Goal: Navigation & Orientation: Find specific page/section

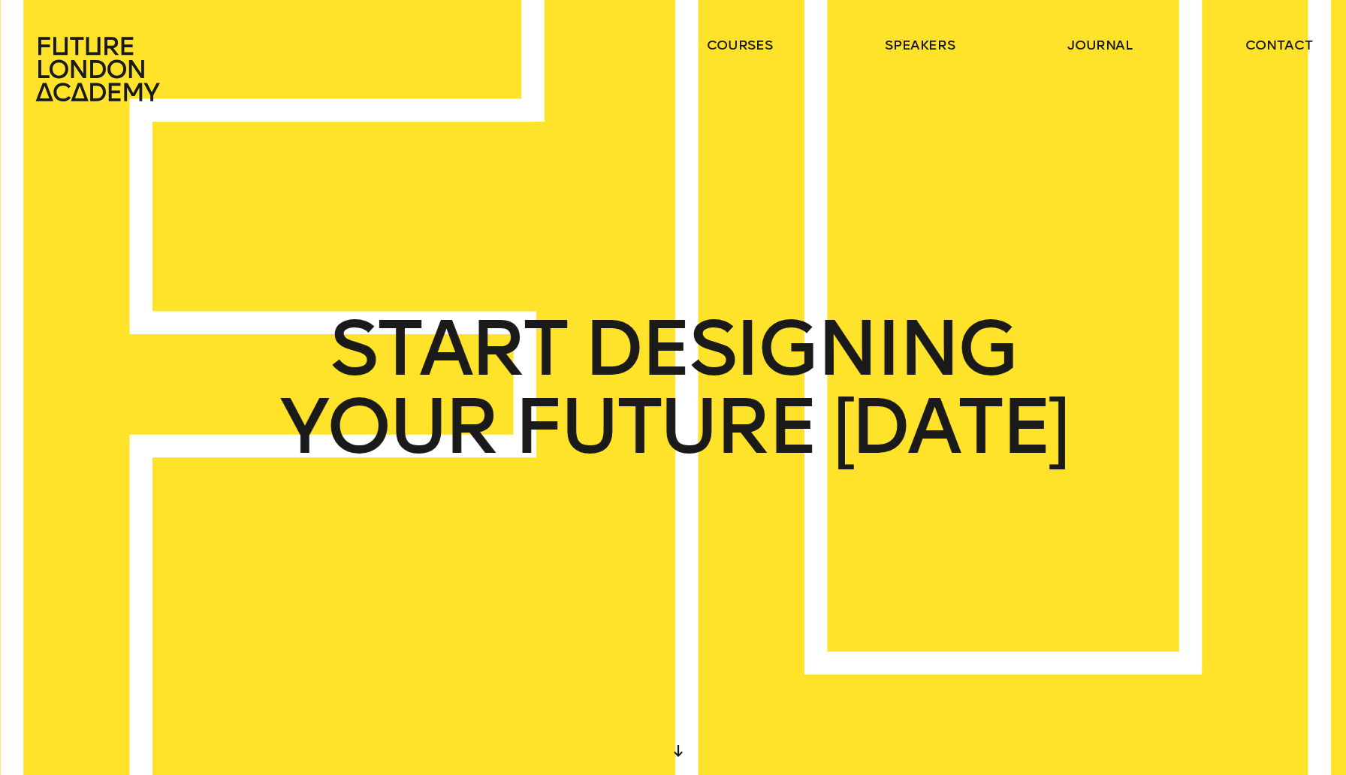
click at [430, 565] on div "START DESIGNING YOUR FUTURE [DATE]" at bounding box center [673, 387] width 1346 height 775
click at [1287, 45] on link "contact" at bounding box center [1279, 45] width 68 height 18
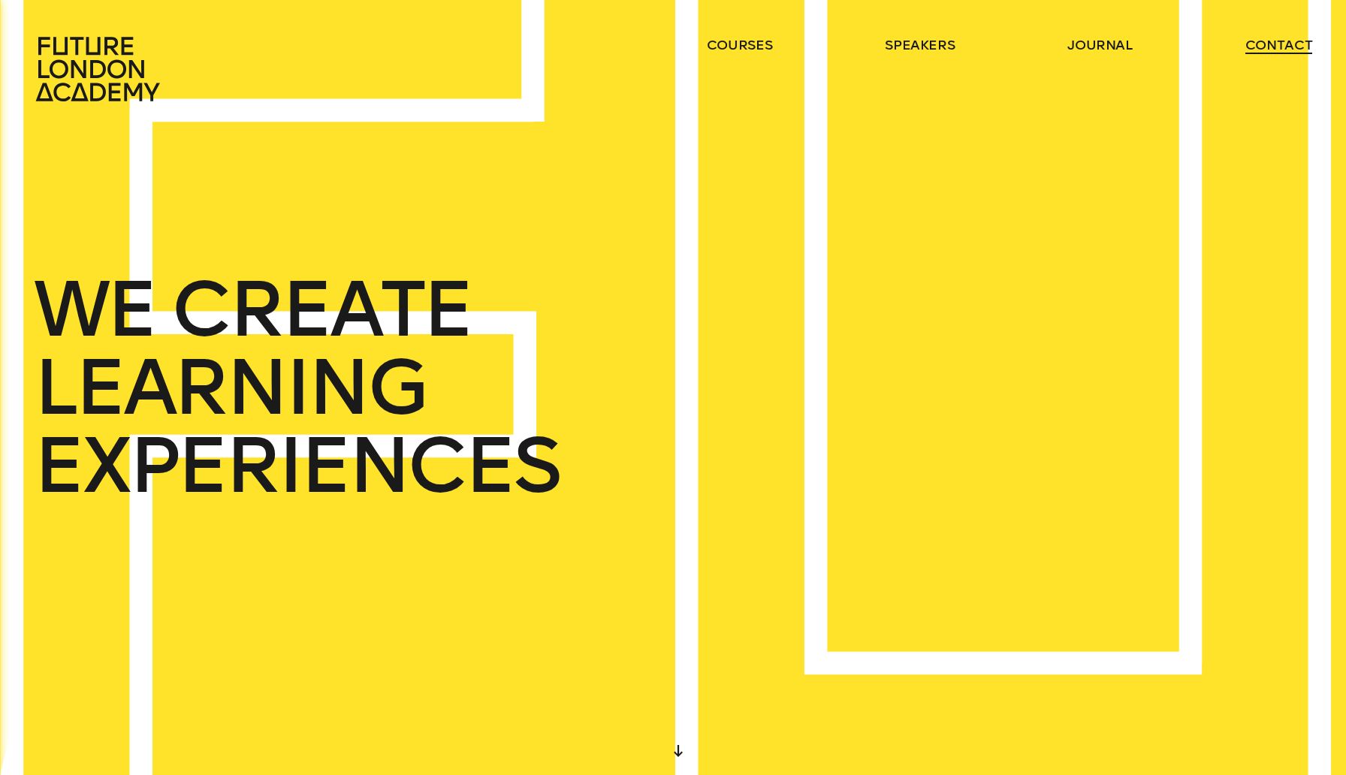
click at [1285, 44] on link "contact" at bounding box center [1279, 45] width 68 height 18
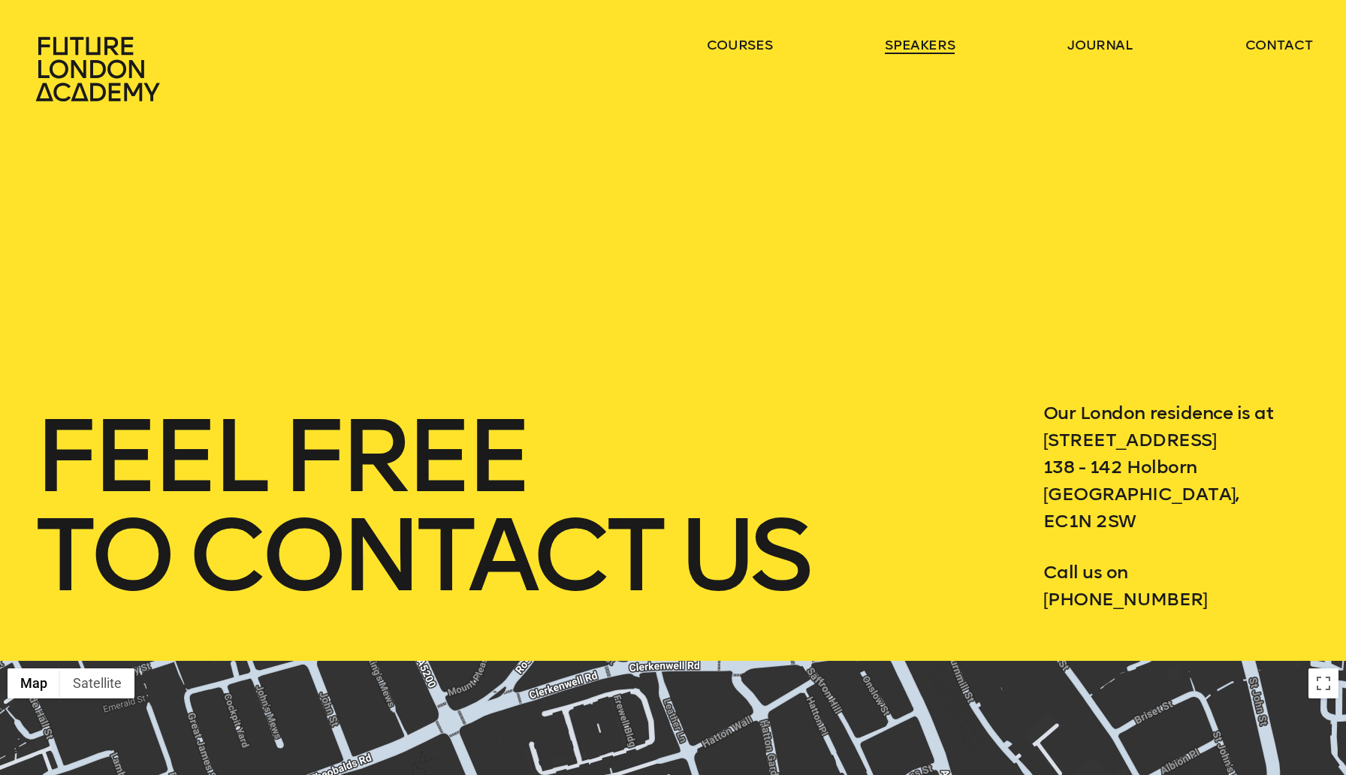
click at [927, 41] on link "speakers" at bounding box center [920, 45] width 70 height 18
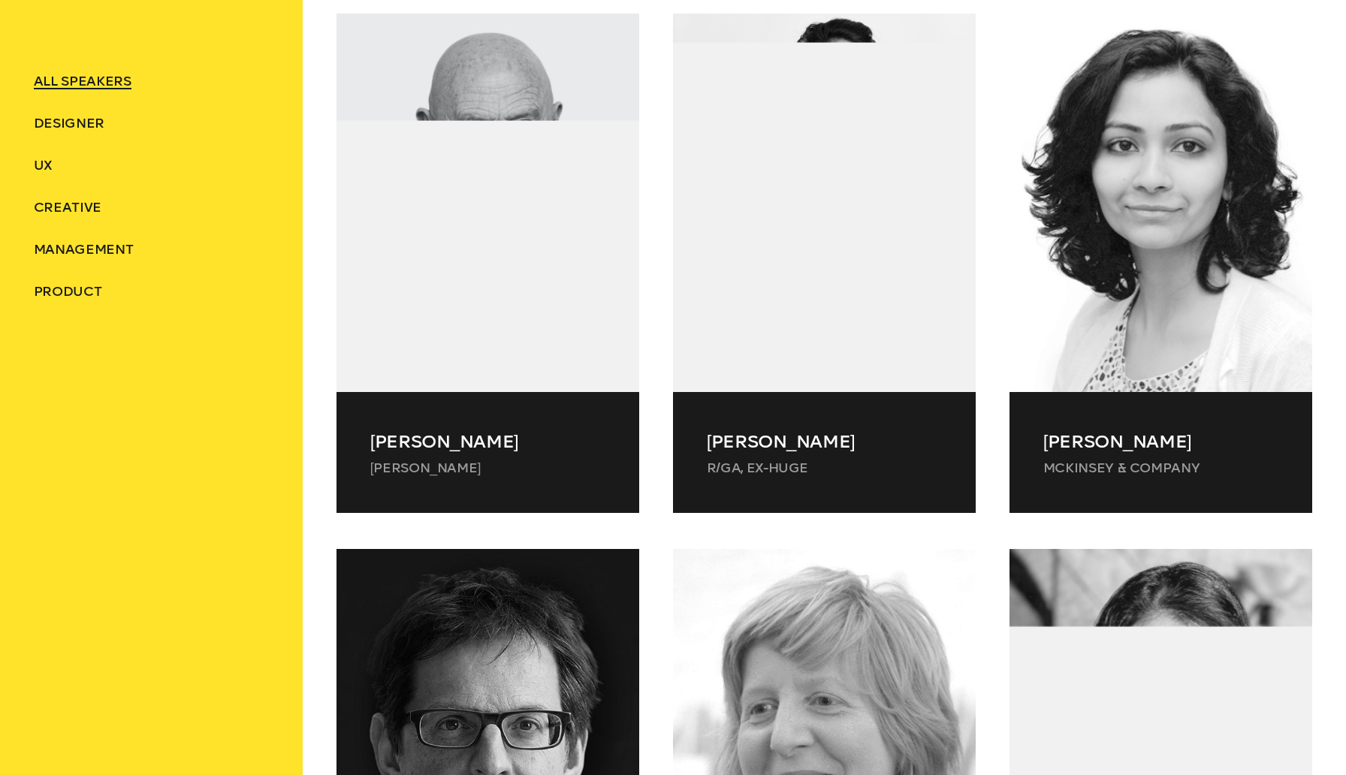
scroll to position [850, 0]
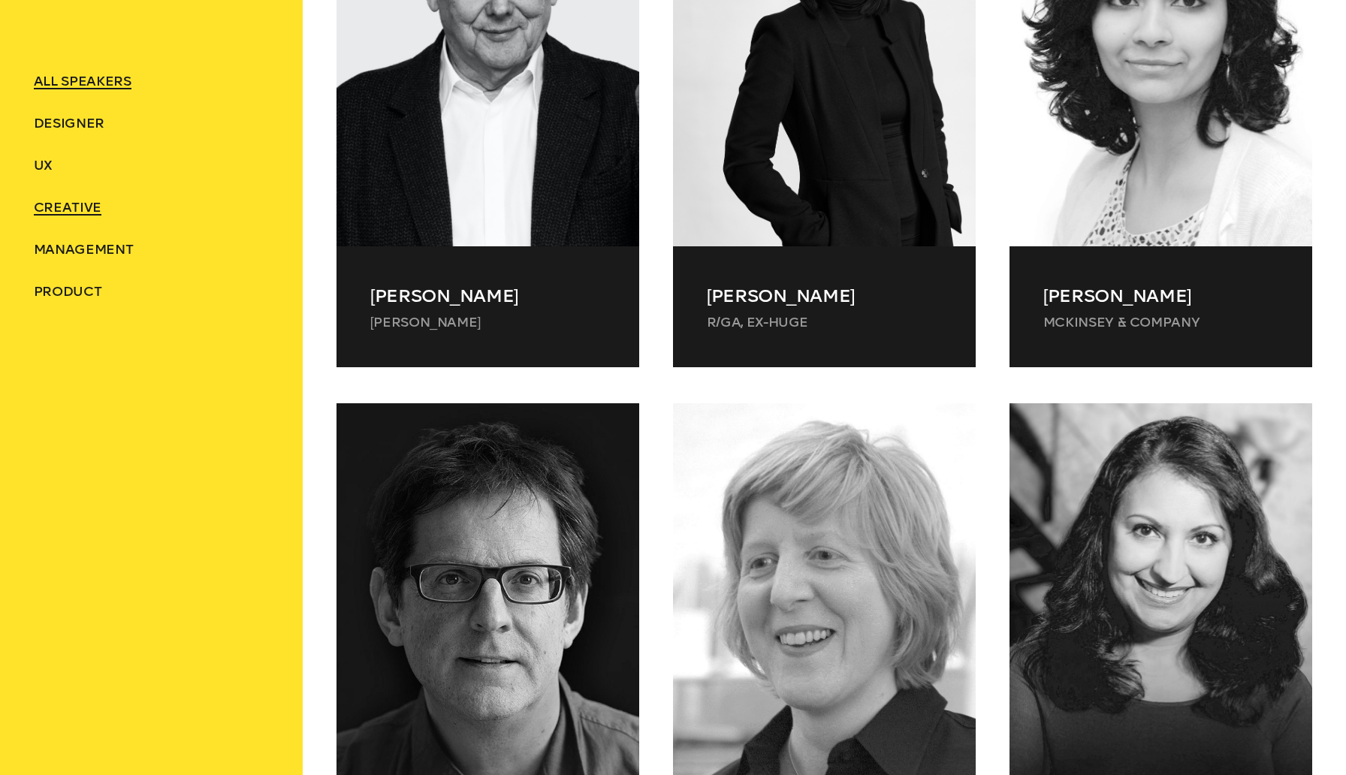
click at [79, 207] on span "Creative" at bounding box center [68, 207] width 68 height 17
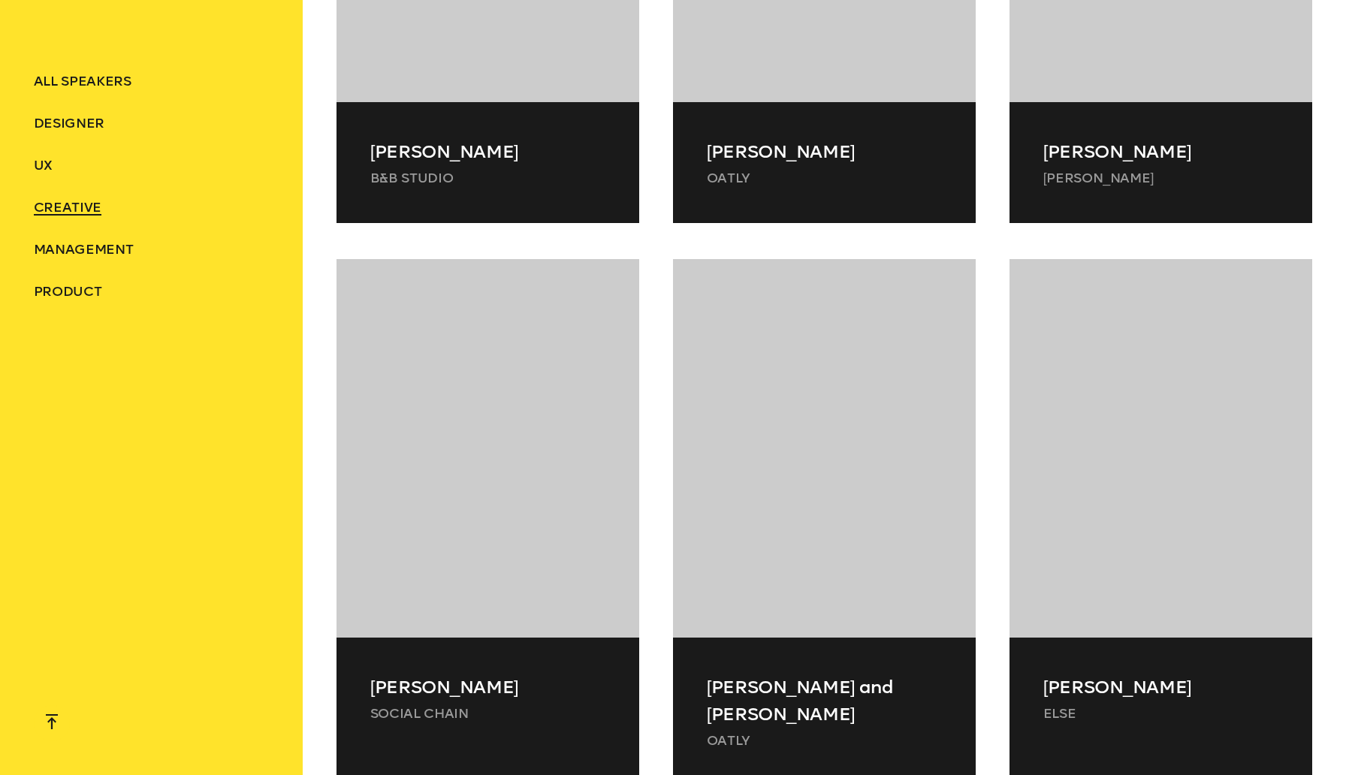
scroll to position [2101, 0]
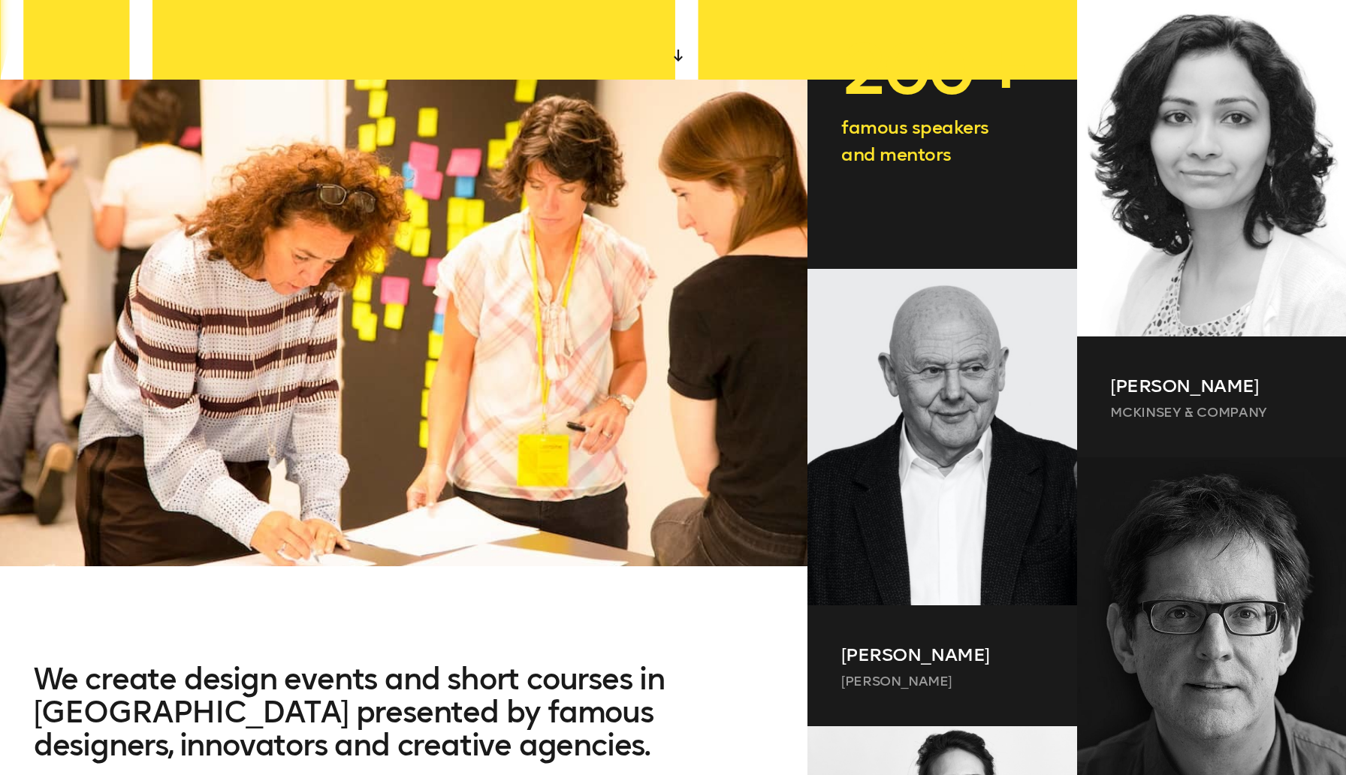
scroll to position [686, 0]
